Goal: Transaction & Acquisition: Obtain resource

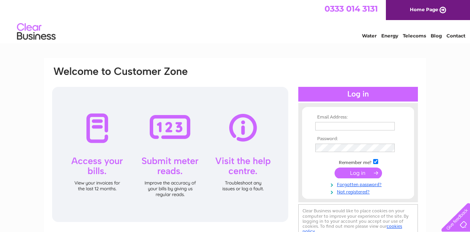
click at [101, 99] on div at bounding box center [170, 154] width 236 height 135
click at [317, 125] on input "text" at bounding box center [355, 126] width 80 height 9
type input "robin@tweeddalecourt.com"
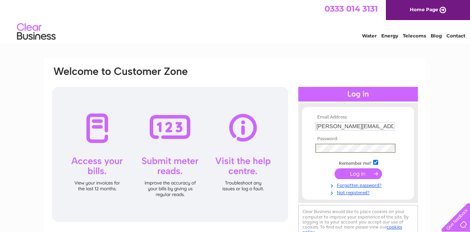
click at [335, 168] on input "submit" at bounding box center [358, 173] width 47 height 11
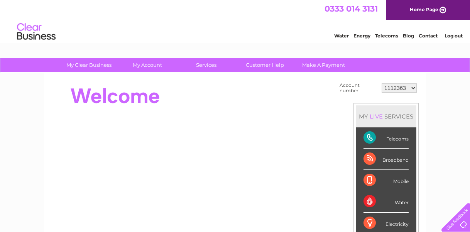
click at [413, 85] on select "1112363 30277049" at bounding box center [399, 87] width 35 height 9
select select "30277049"
click at [412, 92] on select "1112363 30277049" at bounding box center [399, 87] width 35 height 9
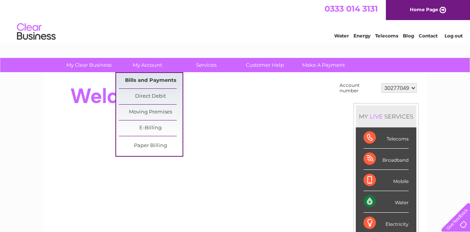
click at [152, 80] on link "Bills and Payments" at bounding box center [151, 80] width 64 height 15
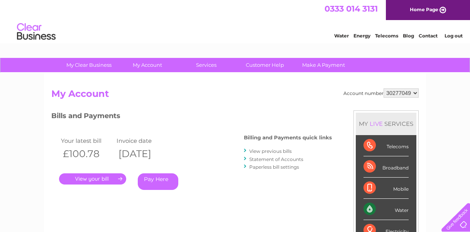
click at [260, 151] on link "View previous bills" at bounding box center [270, 151] width 42 height 6
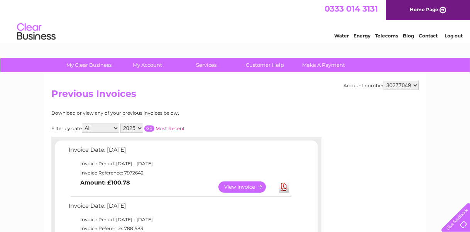
click at [139, 129] on select "2025 2024 2023" at bounding box center [131, 128] width 23 height 9
select select "2023"
click at [150, 131] on input "button" at bounding box center [149, 128] width 10 height 6
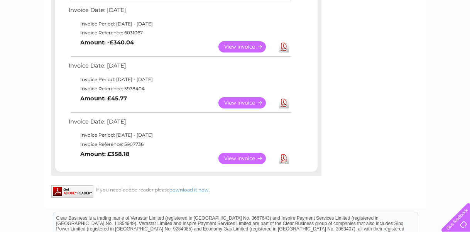
scroll to position [195, 0]
click at [212, 158] on td "View Download Amount: £358.18" at bounding box center [180, 158] width 226 height 19
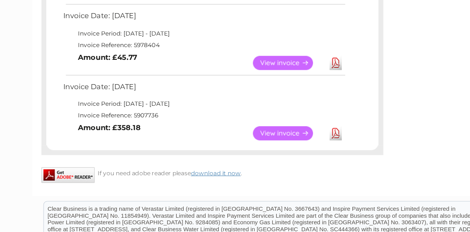
scroll to position [215, 0]
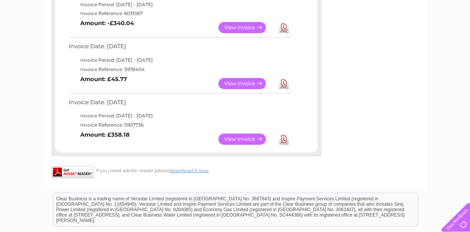
click at [238, 136] on link "View" at bounding box center [247, 139] width 57 height 11
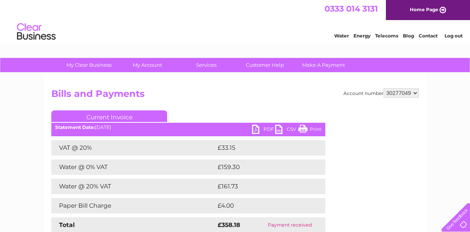
click at [256, 131] on link "PDF" at bounding box center [263, 130] width 23 height 11
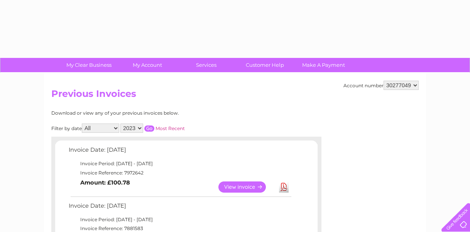
select select "2023"
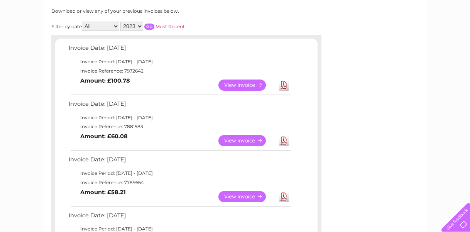
scroll to position [99, 0]
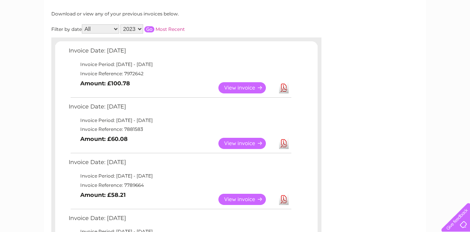
click at [151, 29] on input "button" at bounding box center [149, 29] width 10 height 6
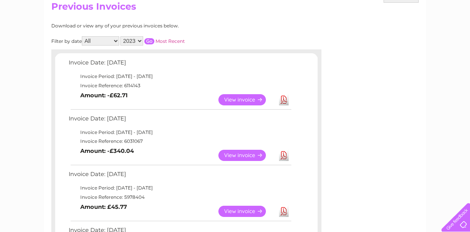
scroll to position [86, 0]
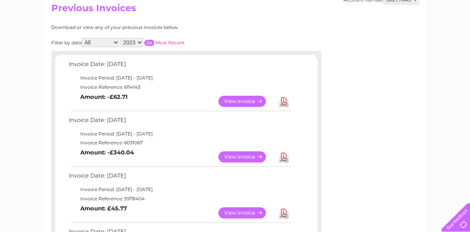
click at [284, 159] on link "Download" at bounding box center [284, 156] width 10 height 11
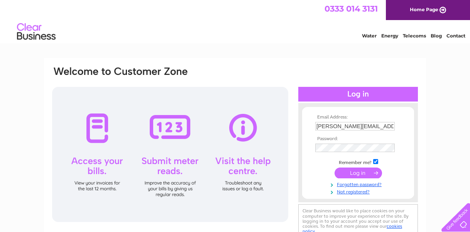
click at [375, 172] on input "submit" at bounding box center [358, 173] width 47 height 11
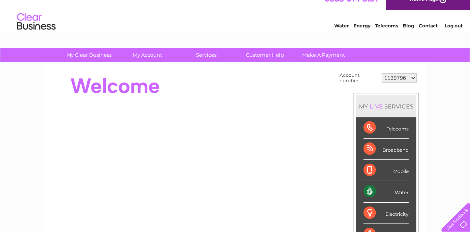
scroll to position [11, 0]
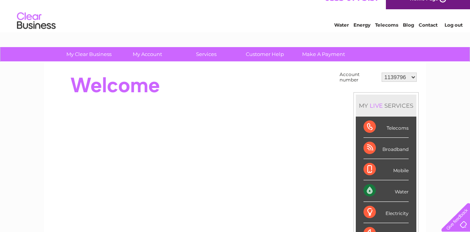
click at [377, 178] on div "Mobile" at bounding box center [386, 169] width 45 height 21
click at [412, 78] on select "1139796 30283220" at bounding box center [399, 77] width 35 height 9
select select "30283220"
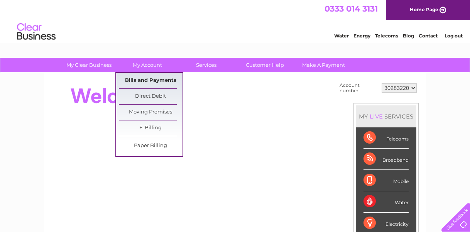
click at [148, 76] on link "Bills and Payments" at bounding box center [151, 80] width 64 height 15
click at [149, 79] on link "Bills and Payments" at bounding box center [151, 80] width 64 height 15
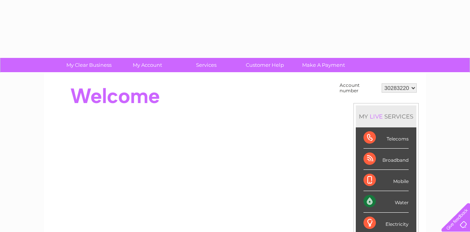
select select "30283220"
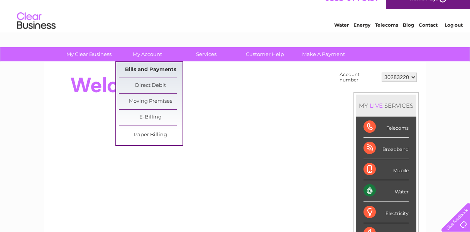
click at [141, 70] on link "Bills and Payments" at bounding box center [151, 69] width 64 height 15
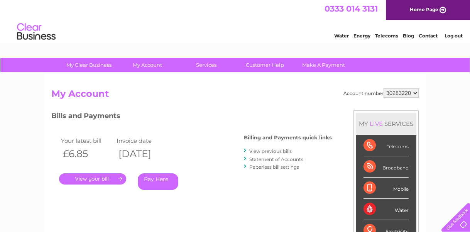
click at [259, 151] on link "View previous bills" at bounding box center [270, 151] width 42 height 6
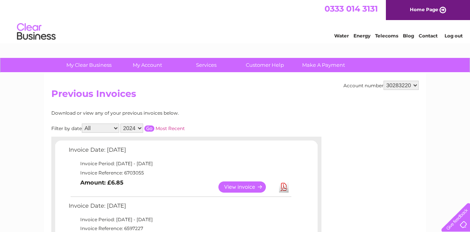
click at [139, 129] on select "2024 2023" at bounding box center [131, 128] width 23 height 9
select select "2023"
click at [149, 129] on input "button" at bounding box center [149, 128] width 10 height 6
click at [149, 128] on input "button" at bounding box center [149, 128] width 10 height 6
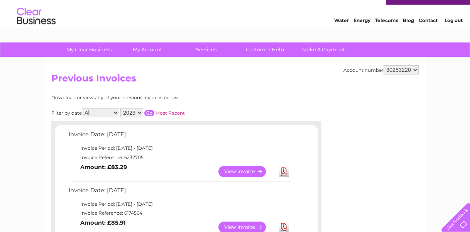
scroll to position [16, 0]
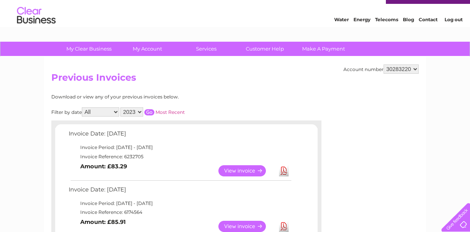
click at [140, 112] on select "2024 2023" at bounding box center [131, 111] width 23 height 9
click at [168, 110] on link "Most Recent" at bounding box center [170, 112] width 29 height 6
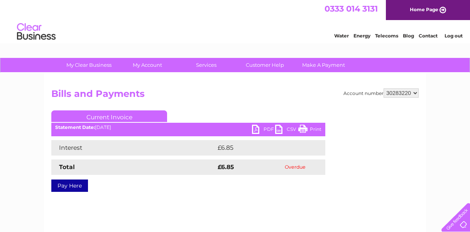
drag, startPoint x: 0, startPoint y: 0, endPoint x: 168, endPoint y: 110, distance: 201.3
click at [168, 110] on li "Current Invoice" at bounding box center [112, 113] width 123 height 7
click at [302, 130] on link "Print" at bounding box center [309, 130] width 23 height 11
click at [267, 130] on link "PDF" at bounding box center [263, 130] width 23 height 11
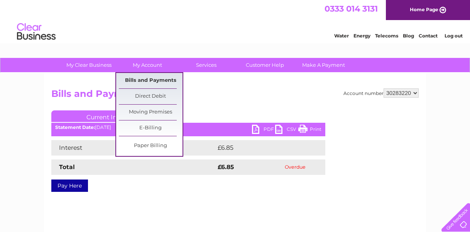
click at [160, 79] on link "Bills and Payments" at bounding box center [151, 80] width 64 height 15
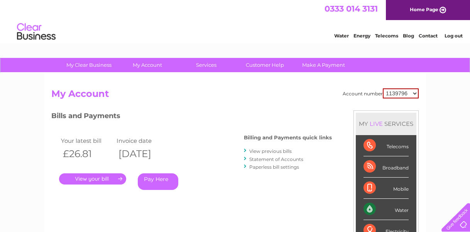
click at [250, 151] on link "View previous bills" at bounding box center [270, 151] width 42 height 6
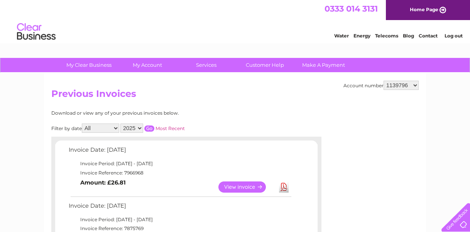
click at [250, 151] on td "Invoice Date: 04 August 2025" at bounding box center [180, 152] width 226 height 14
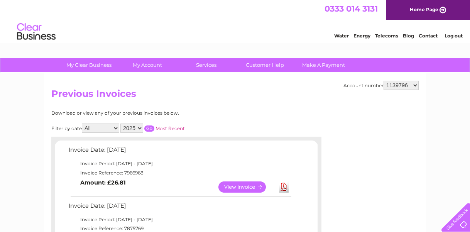
click at [250, 151] on td "Invoice Date: 04 August 2025" at bounding box center [180, 152] width 226 height 14
click at [249, 152] on td "Invoice Date: 04 August 2025" at bounding box center [180, 152] width 226 height 14
click at [249, 153] on td "Invoice Date: 04 August 2025" at bounding box center [180, 152] width 226 height 14
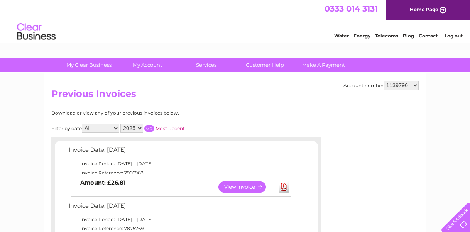
click at [249, 153] on td "Invoice Date: 04 August 2025" at bounding box center [180, 152] width 226 height 14
click at [248, 153] on td "Invoice Date: 04 August 2025" at bounding box center [180, 152] width 226 height 14
click at [247, 153] on td "Invoice Date: 04 August 2025" at bounding box center [180, 152] width 226 height 14
click at [416, 85] on select "1139796 30283220" at bounding box center [401, 85] width 35 height 9
select select "30283220"
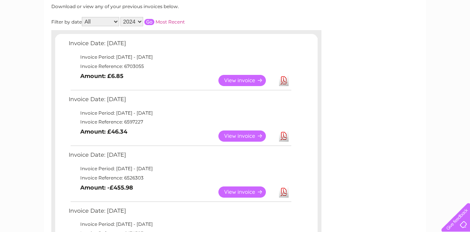
scroll to position [108, 0]
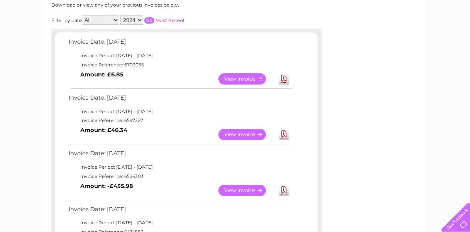
click at [257, 189] on link "View" at bounding box center [247, 190] width 57 height 11
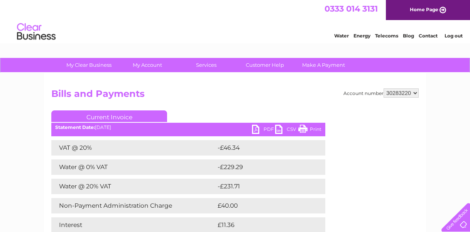
scroll to position [4, 0]
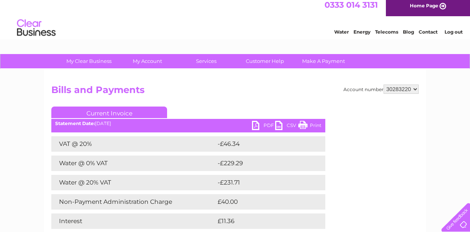
click at [264, 129] on link "PDF" at bounding box center [263, 126] width 23 height 11
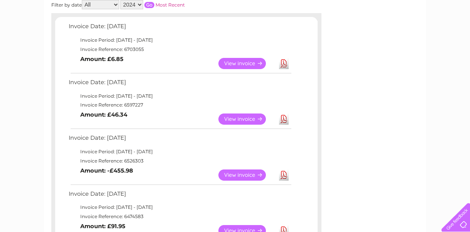
scroll to position [108, 0]
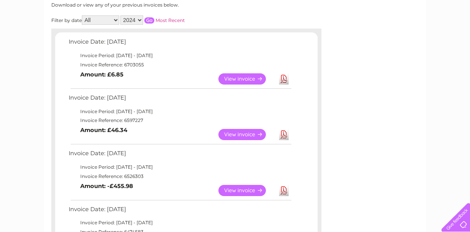
click at [140, 20] on select "2024 2023" at bounding box center [131, 19] width 23 height 9
select select "2023"
click at [151, 18] on input "button" at bounding box center [149, 20] width 10 height 6
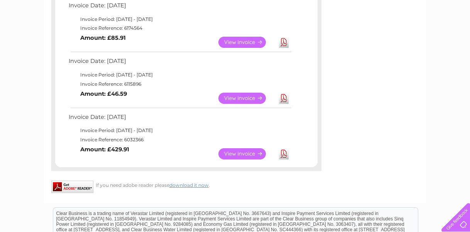
scroll to position [201, 0]
click at [242, 152] on link "View" at bounding box center [247, 153] width 57 height 11
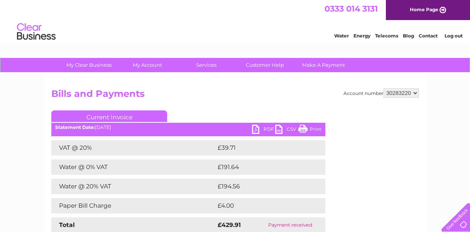
click at [259, 129] on link "PDF" at bounding box center [263, 130] width 23 height 11
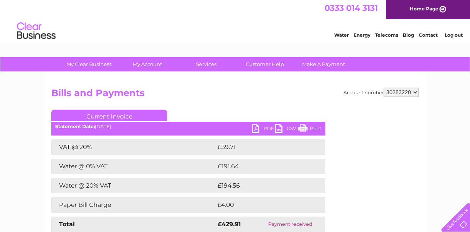
scroll to position [2, 0]
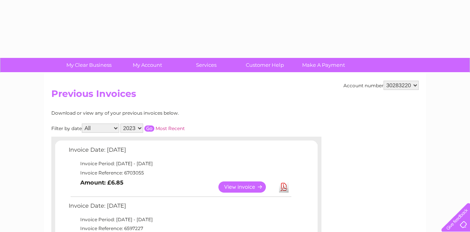
select select "2023"
select select "30283220"
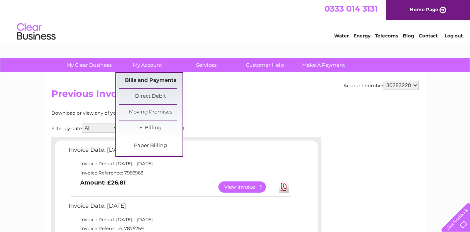
click at [153, 80] on link "Bills and Payments" at bounding box center [151, 80] width 64 height 15
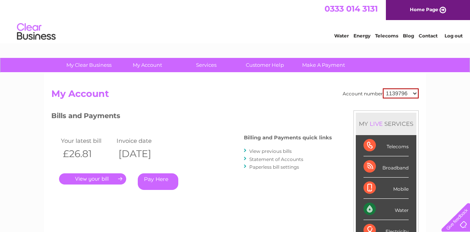
click at [251, 159] on link "Statement of Accounts" at bounding box center [276, 159] width 54 height 6
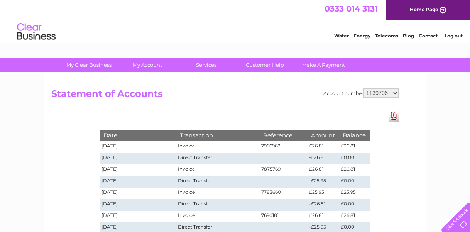
click at [392, 93] on select "1139796 30283220" at bounding box center [381, 92] width 35 height 9
select select "30283220"
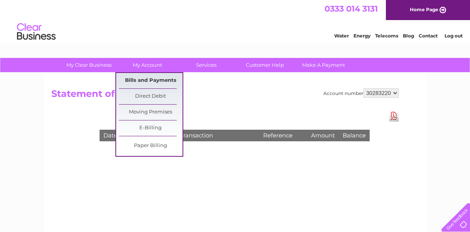
click at [162, 80] on link "Bills and Payments" at bounding box center [151, 80] width 64 height 15
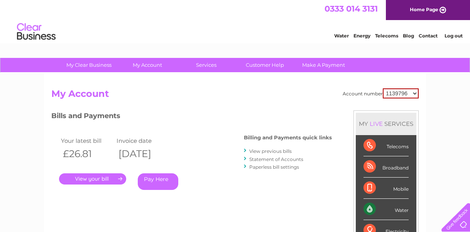
click at [416, 93] on select "1139796 30283220" at bounding box center [401, 93] width 36 height 10
select select "30283220"
click at [299, 158] on link "Statement of Accounts" at bounding box center [276, 159] width 54 height 6
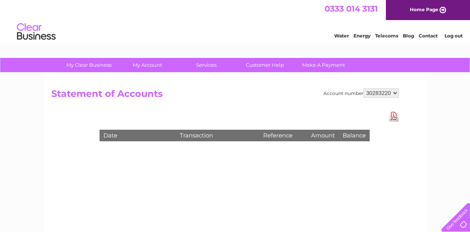
click at [396, 93] on select "1139796 30283220" at bounding box center [381, 92] width 35 height 9
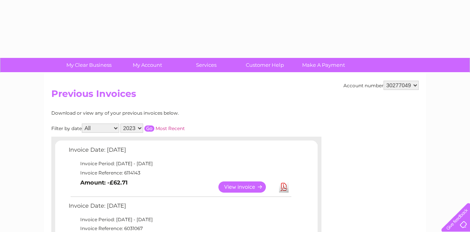
select select "2023"
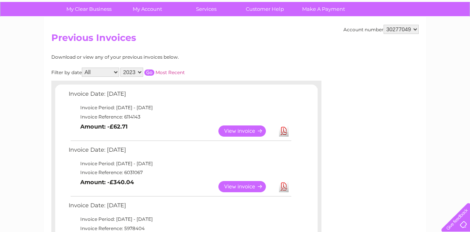
scroll to position [55, 0]
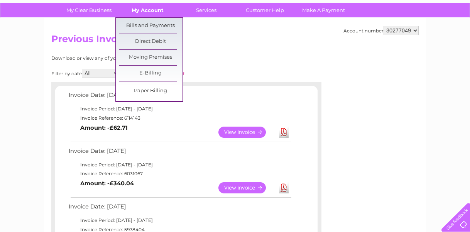
click at [151, 17] on link "My Account" at bounding box center [148, 10] width 64 height 14
click at [151, 25] on link "Bills and Payments" at bounding box center [151, 25] width 64 height 15
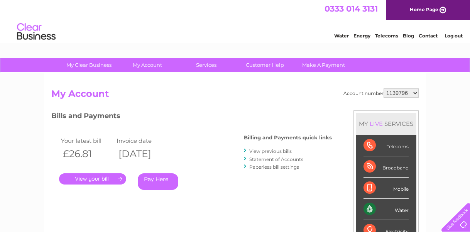
click at [296, 158] on link "Statement of Accounts" at bounding box center [276, 159] width 54 height 6
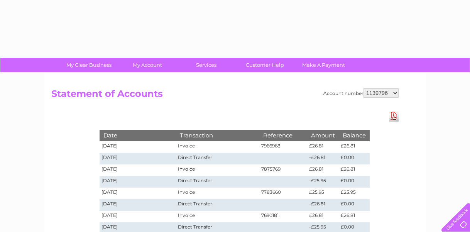
click at [295, 159] on div "Account number 1139796 30283220 Statement of Accounts Download Pdf Date Transac…" at bounding box center [235, 217] width 382 height 288
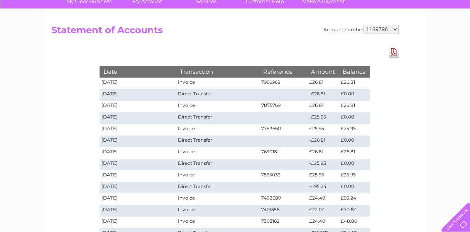
scroll to position [62, 0]
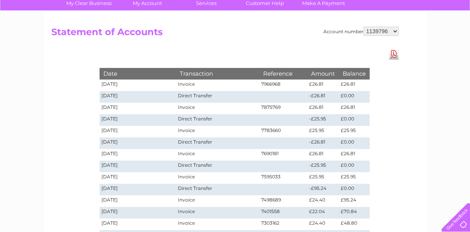
click at [395, 31] on select "1139796 30283220" at bounding box center [381, 31] width 35 height 9
select select "30283220"
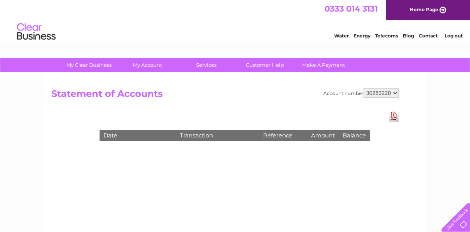
click at [275, 98] on h2 "Statement of Accounts" at bounding box center [224, 95] width 347 height 15
click at [396, 90] on select "1139796 30283220" at bounding box center [381, 92] width 35 height 9
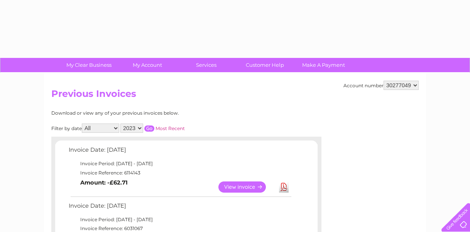
select select "2023"
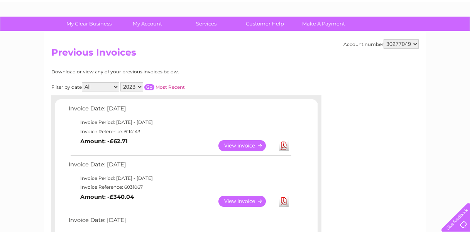
scroll to position [30, 0]
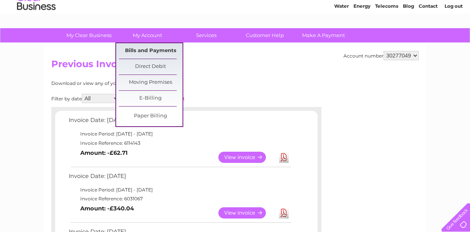
click at [153, 53] on link "Bills and Payments" at bounding box center [151, 50] width 64 height 15
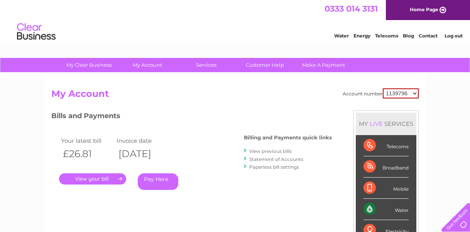
click at [259, 159] on link "Statement of Accounts" at bounding box center [276, 159] width 54 height 6
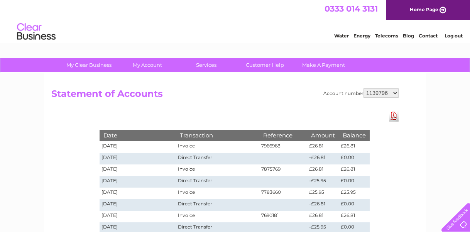
click at [414, 93] on div "Account number 1139796 30283220 Statement of Accounts Download Pdf Date Transac…" at bounding box center [235, 95] width 368 height 15
click at [396, 94] on select "1139796 30283220" at bounding box center [381, 92] width 35 height 9
click at [394, 106] on div "Account number 1139796 30283220 Statement of Accounts Download Pdf Date Transac…" at bounding box center [235, 217] width 382 height 288
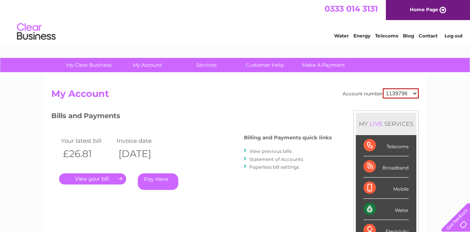
click at [415, 93] on select "1139796 30283220" at bounding box center [401, 93] width 36 height 10
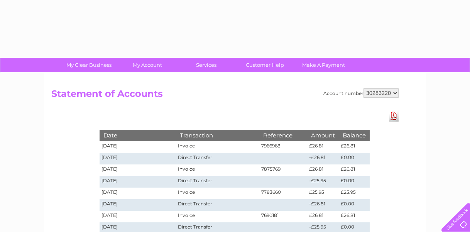
select select "30283220"
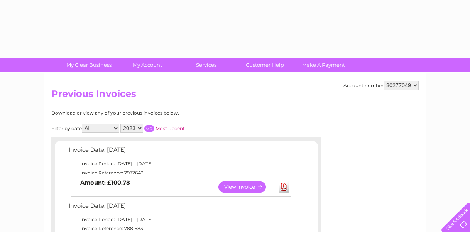
select select "2023"
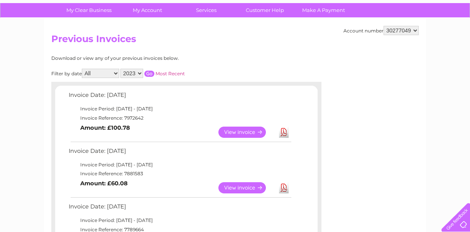
click at [183, 73] on link "Most Recent" at bounding box center [170, 74] width 29 height 6
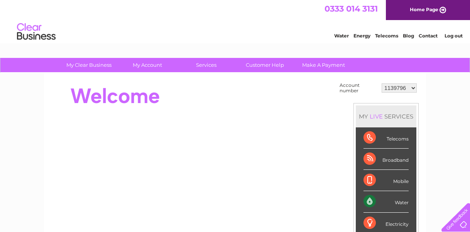
click at [412, 89] on select "1139796 30283220" at bounding box center [399, 87] width 35 height 9
